Goal: Information Seeking & Learning: Learn about a topic

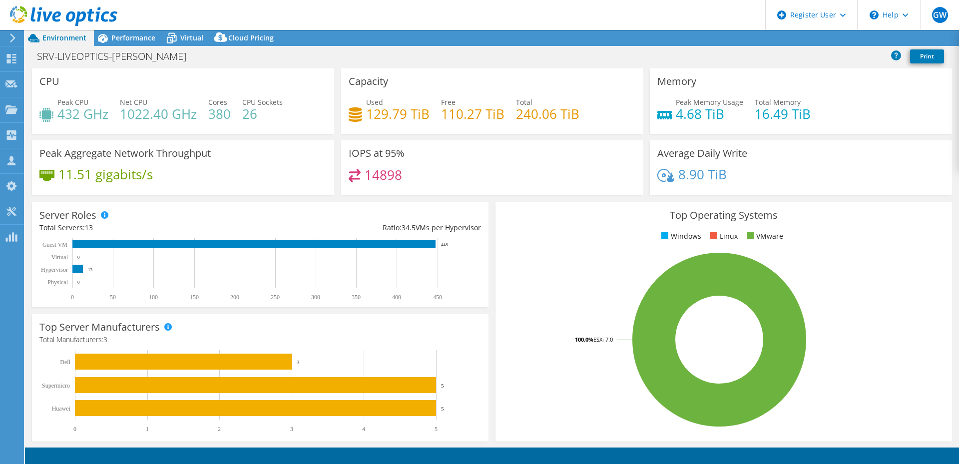
select select "EULondon"
select select "NOK"
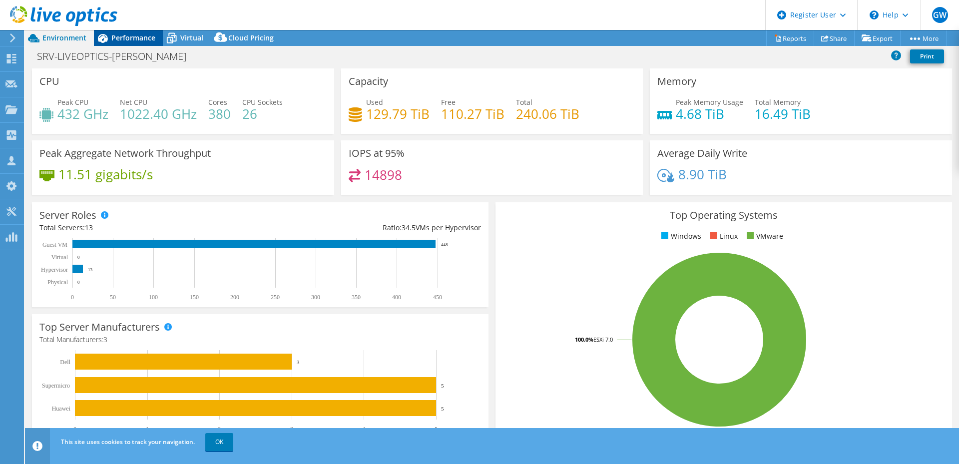
click at [146, 37] on span "Performance" at bounding box center [133, 37] width 44 height 9
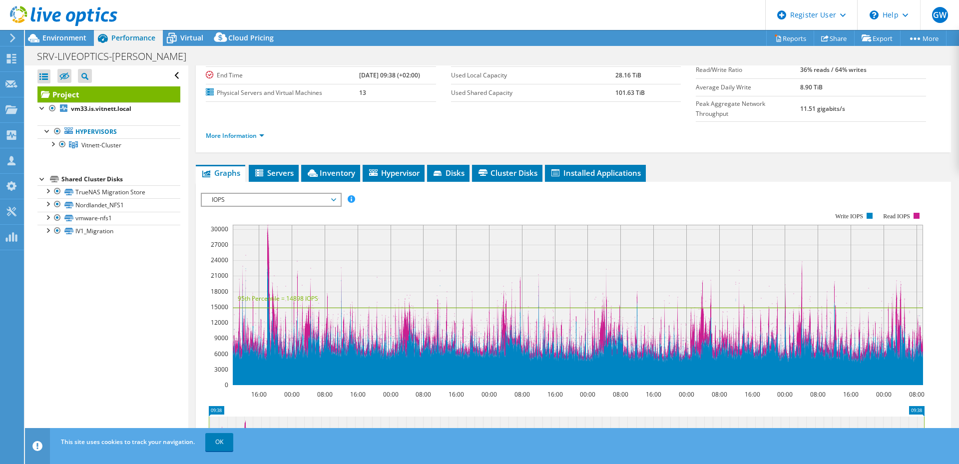
scroll to position [100, 0]
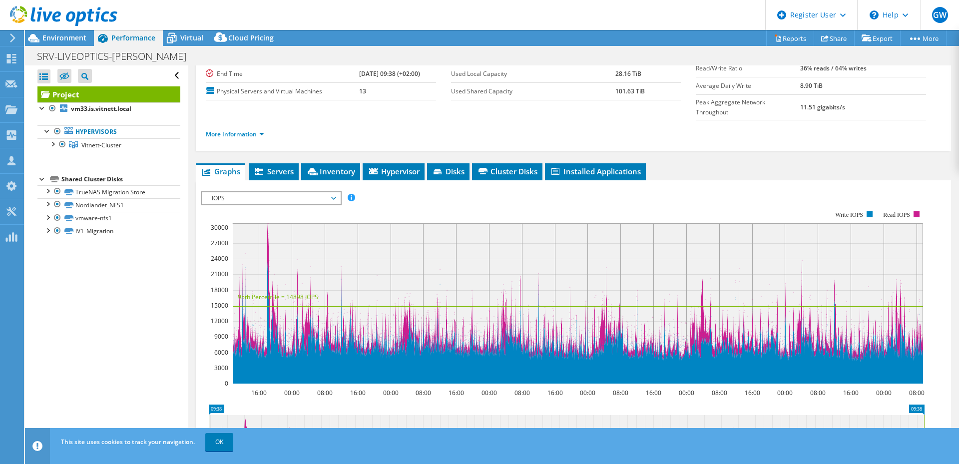
click at [284, 192] on span "IOPS" at bounding box center [271, 198] width 128 height 12
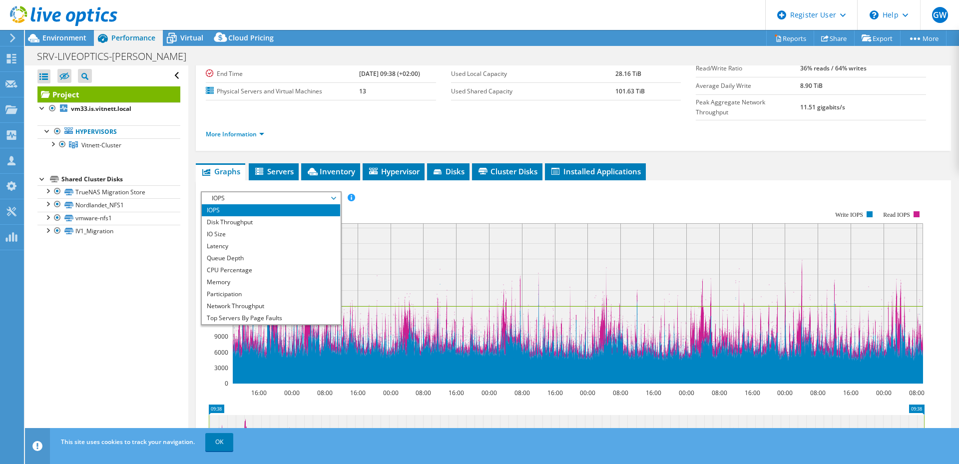
click at [506, 197] on rect at bounding box center [562, 297] width 723 height 200
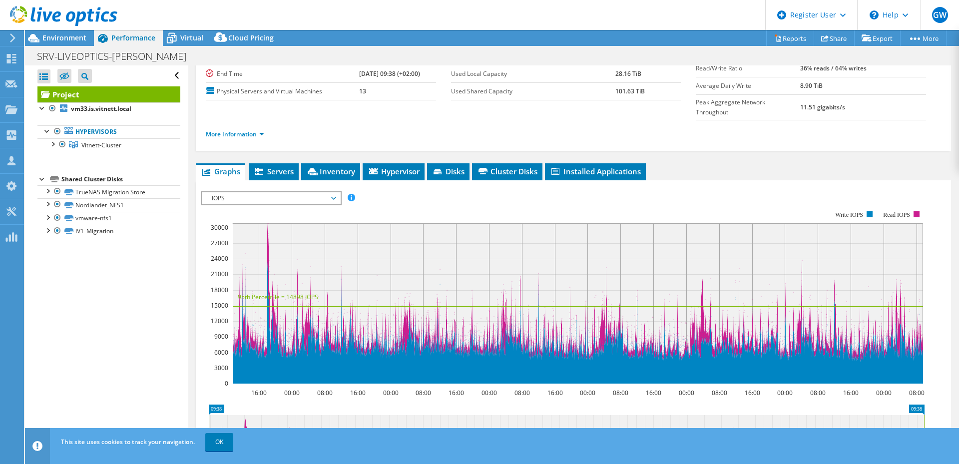
click at [321, 197] on rect at bounding box center [562, 297] width 723 height 200
click at [317, 192] on span "IOPS" at bounding box center [271, 198] width 128 height 12
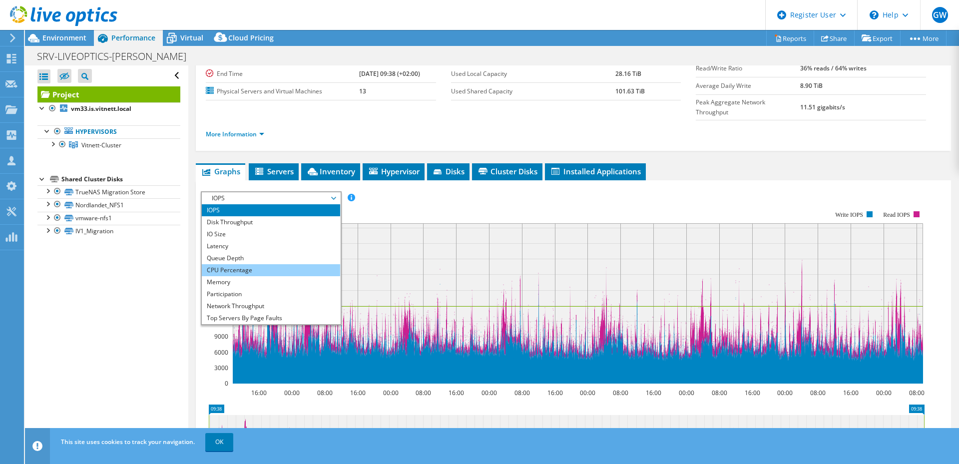
click at [317, 264] on li "CPU Percentage" at bounding box center [271, 270] width 138 height 12
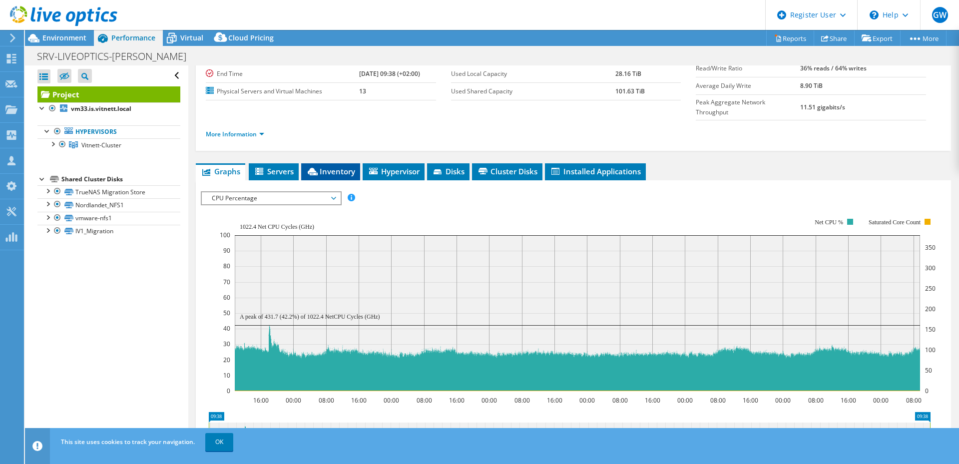
click at [343, 166] on span "Inventory" at bounding box center [330, 171] width 49 height 10
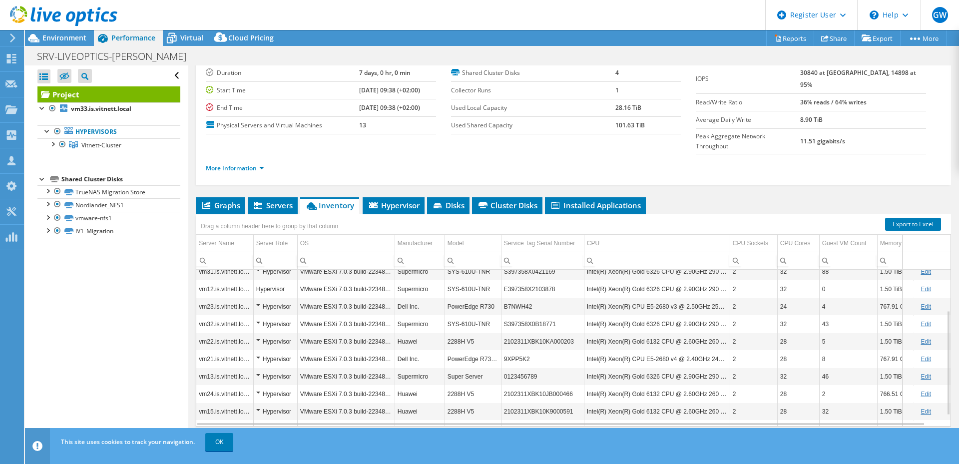
scroll to position [76, 0]
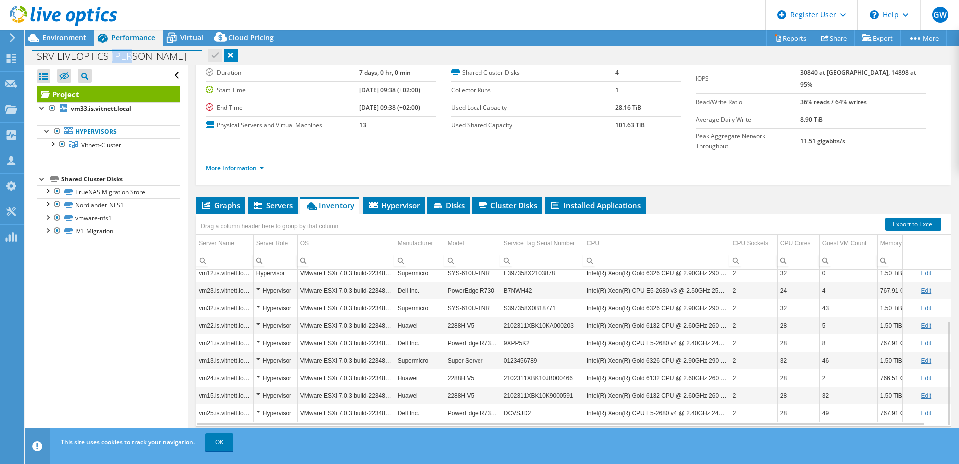
drag, startPoint x: 142, startPoint y: 56, endPoint x: 113, endPoint y: 55, distance: 28.5
click at [113, 55] on h1 "SRV-LIVEOPTICS-[PERSON_NAME]" at bounding box center [116, 56] width 169 height 11
copy h1 "[PERSON_NAME]"
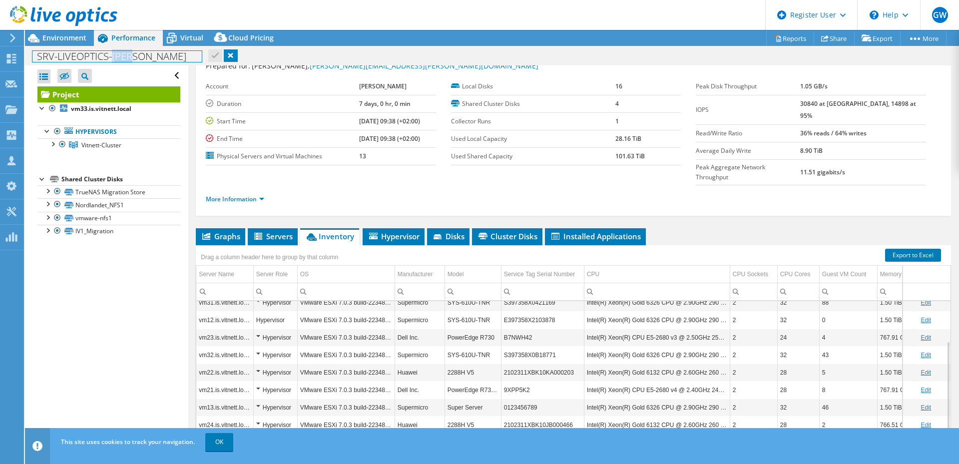
scroll to position [50, 0]
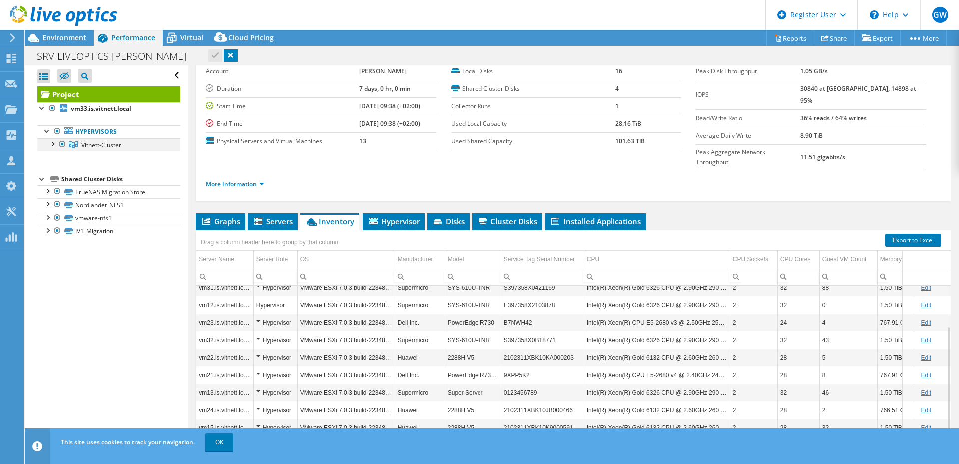
click at [50, 141] on div at bounding box center [52, 143] width 10 height 10
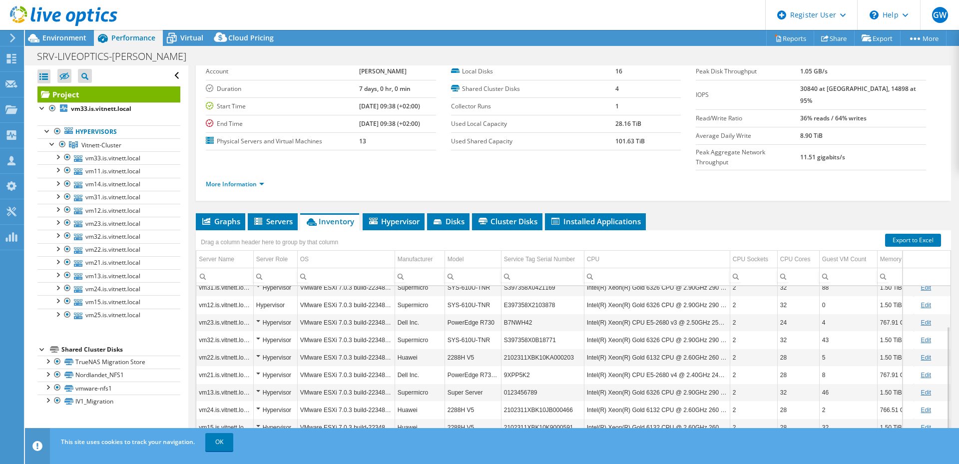
click at [58, 28] on link at bounding box center [63, 24] width 107 height 8
click at [63, 35] on span "Environment" at bounding box center [64, 37] width 44 height 9
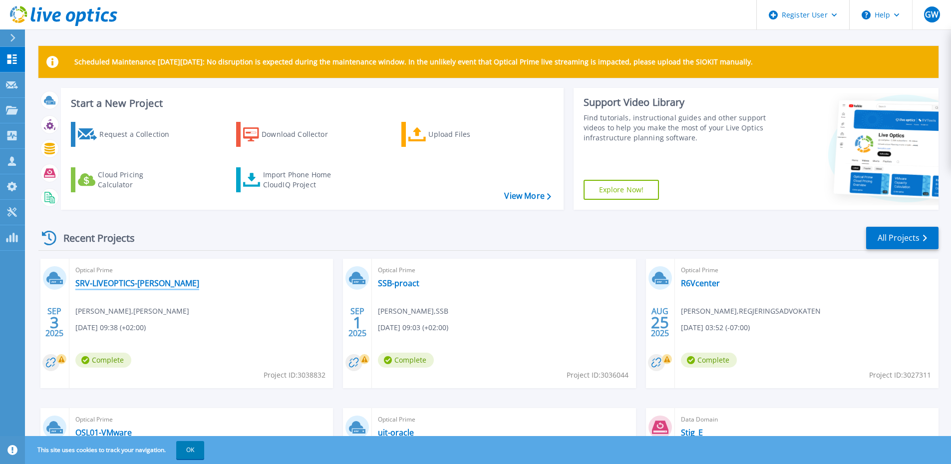
click at [131, 280] on link "SRV-LIVEOPTICS-[PERSON_NAME]" at bounding box center [137, 283] width 124 height 10
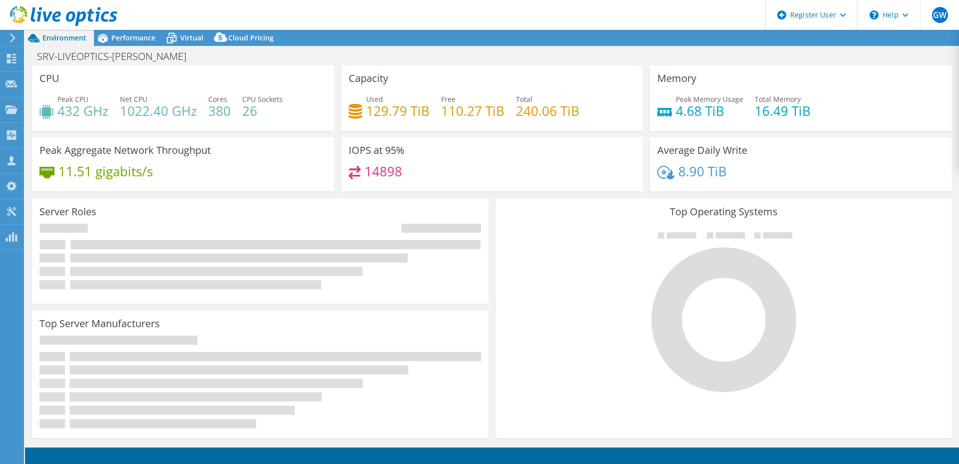
select select "EULondon"
select select "NOK"
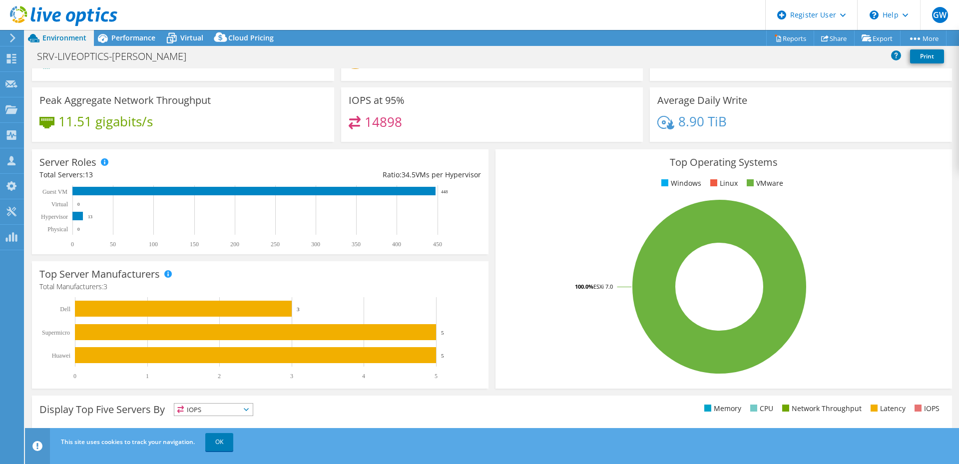
scroll to position [203, 0]
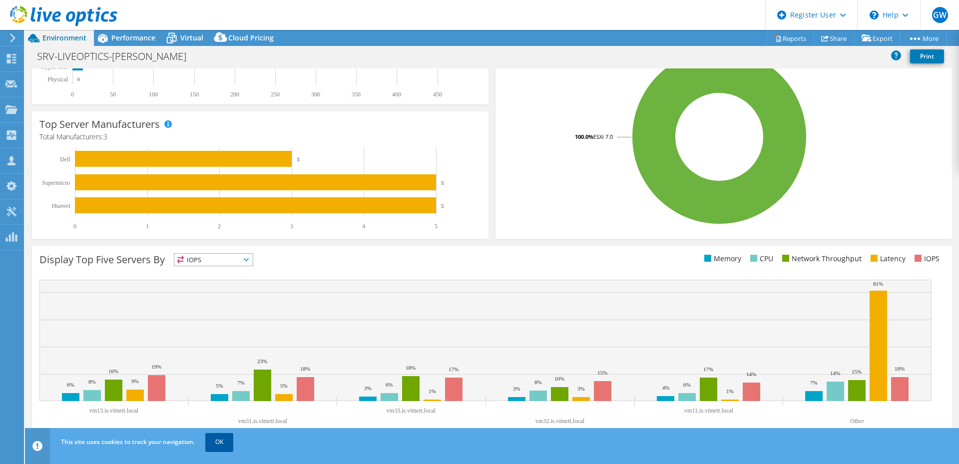
click at [217, 442] on link "OK" at bounding box center [219, 442] width 28 height 18
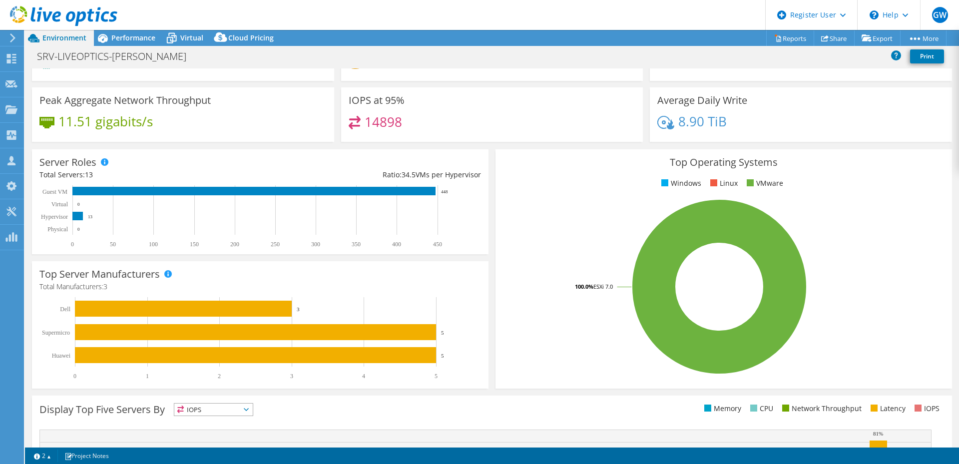
scroll to position [0, 0]
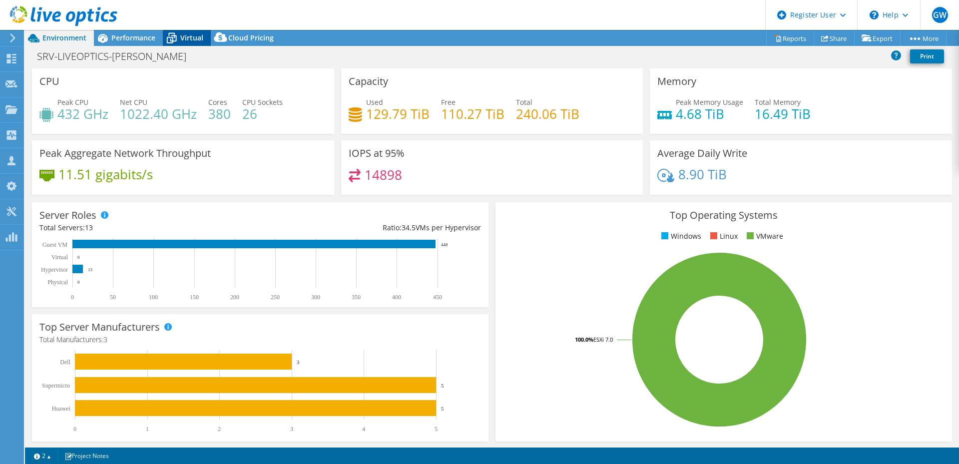
click at [196, 43] on div "Virtual" at bounding box center [187, 38] width 48 height 16
